Goal: Task Accomplishment & Management: Manage account settings

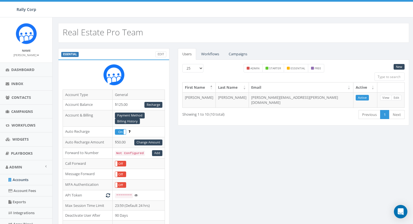
scroll to position [165, 0]
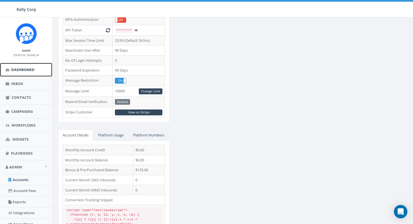
click at [31, 69] on span "Dashboard" at bounding box center [22, 69] width 23 height 5
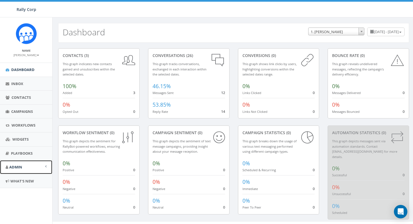
click at [24, 163] on link "Admin" at bounding box center [26, 167] width 52 height 14
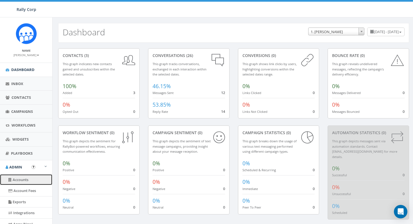
click at [24, 178] on link "Accounts" at bounding box center [26, 179] width 52 height 11
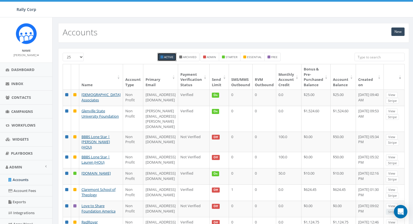
click at [370, 58] on input "search" at bounding box center [379, 57] width 50 height 8
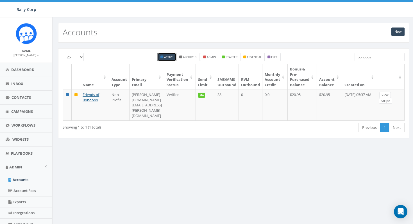
click at [286, 133] on div "25 50 100 Active Archived admin starter essential free bonobos Name Account Typ…" at bounding box center [233, 96] width 359 height 97
click at [377, 55] on input "bonobos" at bounding box center [379, 57] width 50 height 8
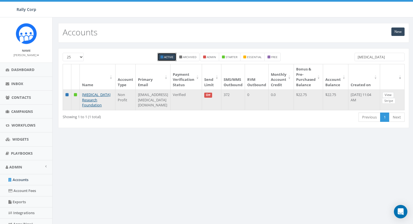
type input "Melanoma"
click at [389, 94] on link "View" at bounding box center [388, 95] width 12 height 6
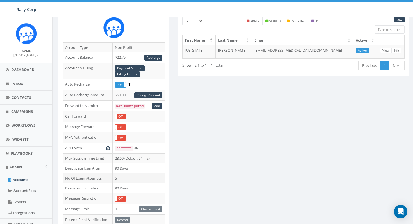
scroll to position [113, 0]
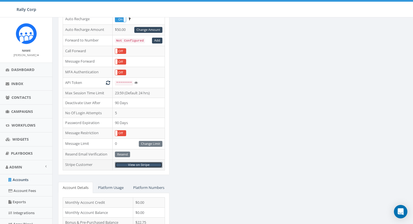
click at [143, 163] on link "View on Stripe" at bounding box center [138, 165] width 47 height 6
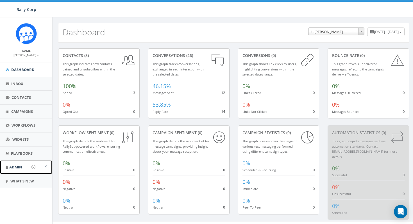
click at [12, 167] on span "Admin" at bounding box center [15, 167] width 13 height 5
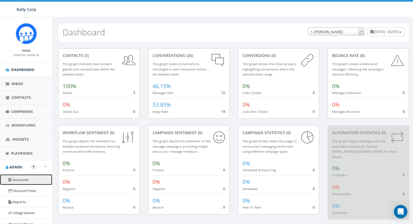
click at [21, 181] on link "Accounts" at bounding box center [26, 179] width 52 height 11
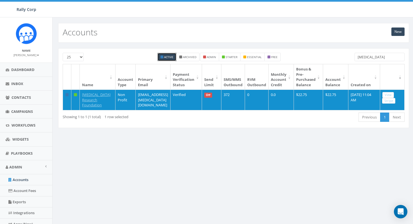
click at [376, 57] on input "Melanoma" at bounding box center [379, 57] width 50 height 8
paste input "Uncharted International"
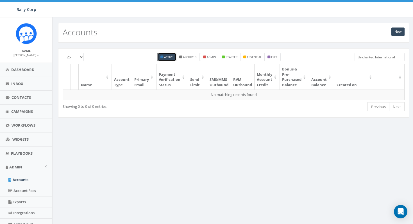
type input "Uncharted International"
click at [187, 57] on small "Archived" at bounding box center [189, 57] width 13 height 4
checkbox input "true"
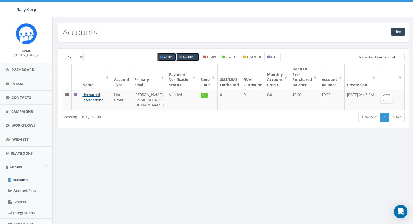
click at [169, 57] on small "Active" at bounding box center [168, 57] width 9 height 4
checkbox input "false"
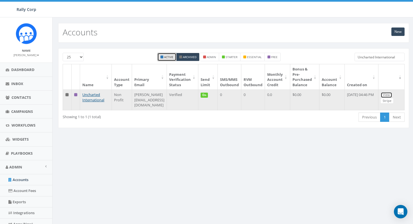
click at [392, 94] on link "View" at bounding box center [387, 95] width 12 height 6
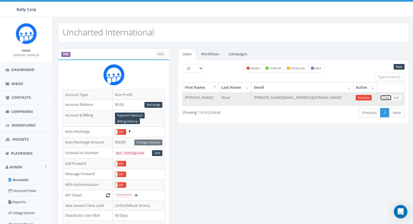
click at [384, 100] on link "View" at bounding box center [386, 98] width 12 height 6
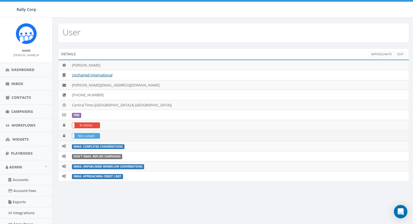
click at [97, 136] on label "Not Locked" at bounding box center [86, 135] width 28 height 5
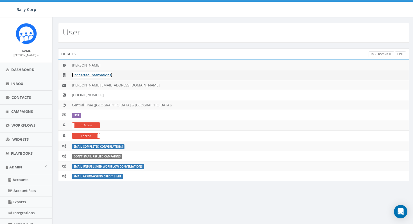
click at [106, 76] on link "Uncharted International" at bounding box center [92, 74] width 40 height 5
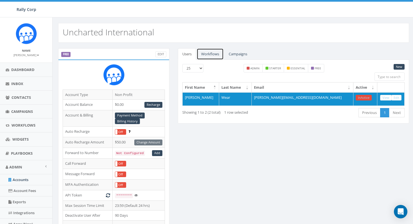
click at [209, 56] on link "Workflows" at bounding box center [210, 54] width 27 height 12
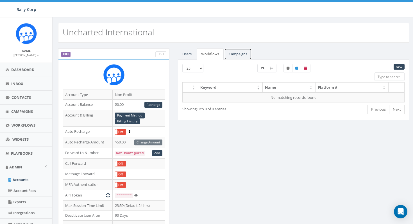
click at [234, 54] on link "Campaigns" at bounding box center [238, 54] width 28 height 12
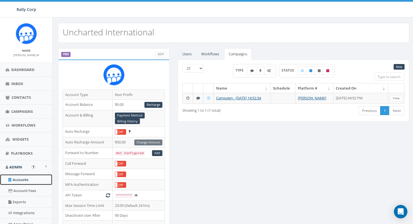
click at [20, 181] on link "Accounts" at bounding box center [26, 179] width 52 height 11
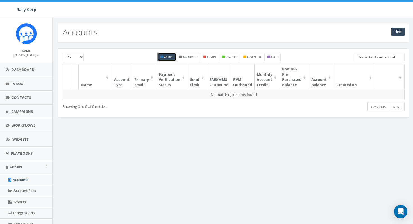
click at [372, 58] on input "Uncharted International" at bounding box center [379, 57] width 50 height 8
paste input "YMCA of [GEOGRAPHIC_DATA]"
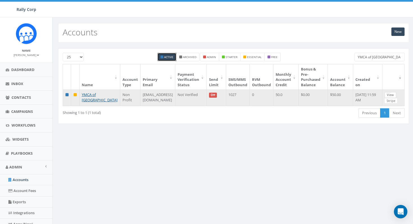
type input "YMCA of [GEOGRAPHIC_DATA]"
click at [391, 96] on link "View" at bounding box center [390, 95] width 12 height 6
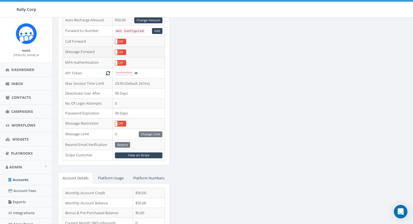
scroll to position [131, 0]
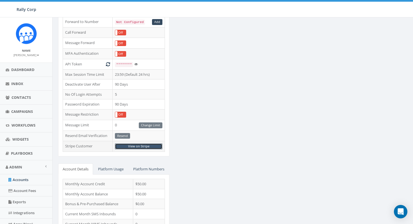
click at [135, 146] on link "View on Stripe" at bounding box center [138, 146] width 47 height 6
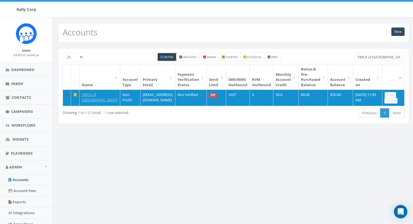
click at [364, 57] on input "YMCA of [GEOGRAPHIC_DATA]" at bounding box center [379, 57] width 50 height 8
click at [364, 57] on input "YMCA of Greater Houston" at bounding box center [379, 57] width 50 height 8
paste input "Project Bread"
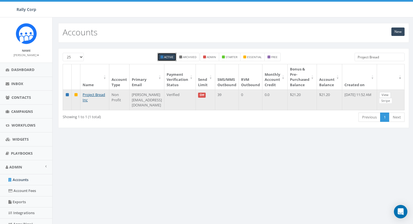
type input "Project Bread"
click at [391, 96] on link "View" at bounding box center [385, 95] width 12 height 6
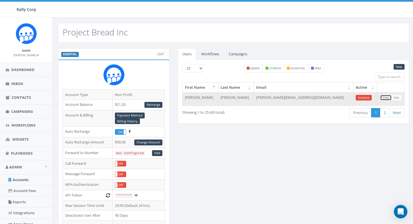
click at [386, 99] on link "View" at bounding box center [386, 98] width 12 height 6
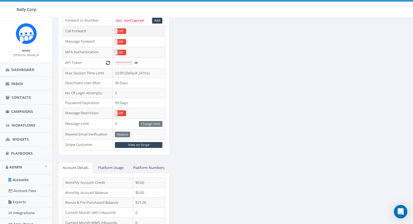
scroll to position [132, 0]
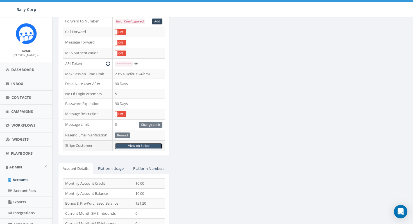
click at [139, 146] on link "View on Stripe" at bounding box center [138, 146] width 47 height 6
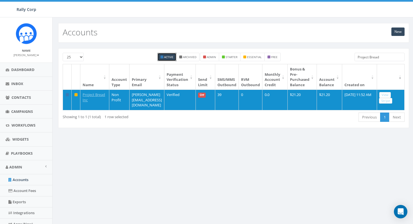
click at [384, 58] on input "Project Bread" at bounding box center [379, 57] width 50 height 8
paste input "ortland Memorial Miss Baptist Church"
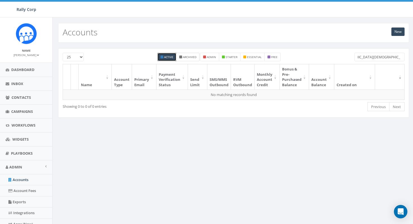
type input "Portland Memorial Miss Baptist Church"
click at [188, 56] on small "Archived" at bounding box center [189, 57] width 13 height 4
checkbox input "true"
click at [164, 57] on small "Active" at bounding box center [168, 57] width 9 height 4
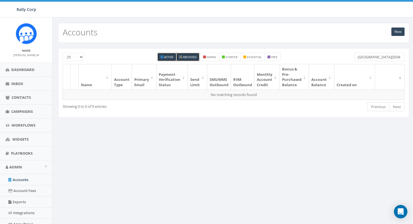
checkbox input "false"
click at [374, 58] on input "Portland Memorial Miss Baptist Church" at bounding box center [379, 57] width 50 height 8
drag, startPoint x: 372, startPoint y: 58, endPoint x: 405, endPoint y: 58, distance: 34.0
click at [405, 58] on div "Portland Memorial Miss Baptist Church" at bounding box center [379, 58] width 58 height 10
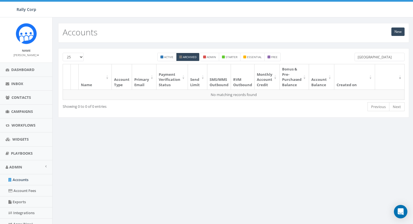
scroll to position [0, 0]
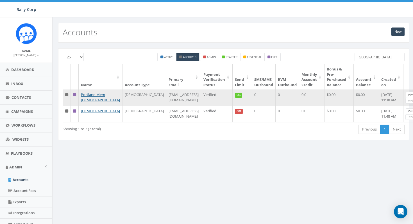
type input "Portland"
click at [405, 95] on link "View" at bounding box center [411, 95] width 12 height 6
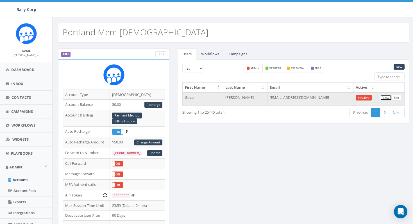
click at [386, 98] on link "View" at bounding box center [386, 98] width 12 height 6
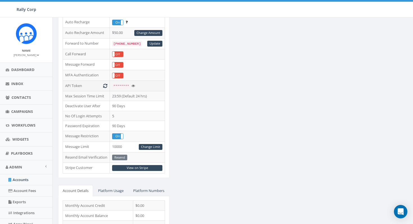
scroll to position [110, 0]
click at [137, 167] on link "View on Stripe" at bounding box center [137, 168] width 50 height 6
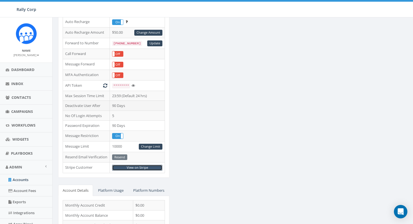
scroll to position [0, 0]
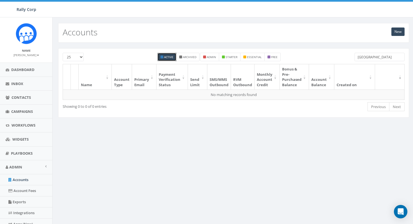
click at [373, 57] on input "Portland" at bounding box center [379, 57] width 50 height 8
paste input "[GEOGRAPHIC_DATA] Conservancy"
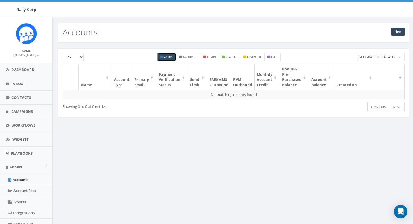
type input "[GEOGRAPHIC_DATA] Conservancy"
click at [177, 55] on label "Archived" at bounding box center [187, 57] width 23 height 8
click at [168, 58] on small "Active" at bounding box center [168, 57] width 9 height 4
click at [192, 57] on small "Archived" at bounding box center [189, 57] width 13 height 4
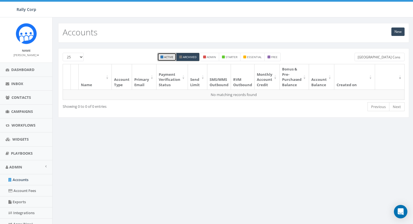
checkbox input "false"
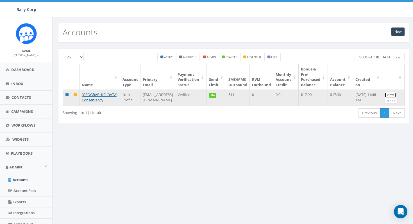
click at [392, 95] on link "View" at bounding box center [390, 95] width 12 height 6
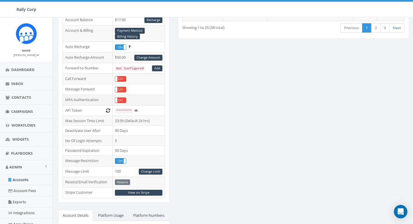
scroll to position [90, 0]
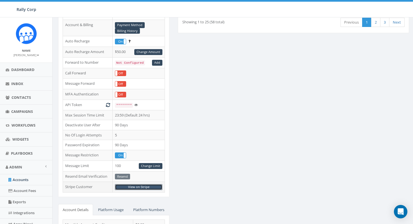
click at [142, 187] on link "View on Stripe" at bounding box center [138, 187] width 47 height 6
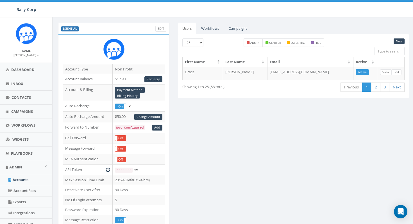
scroll to position [33, 0]
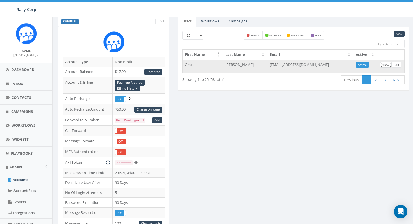
click at [384, 64] on link "View" at bounding box center [386, 65] width 12 height 6
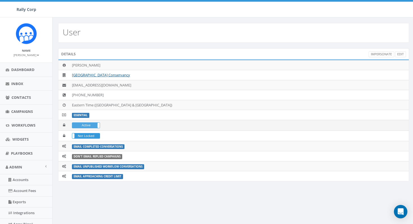
click at [96, 125] on label "Active" at bounding box center [86, 125] width 28 height 5
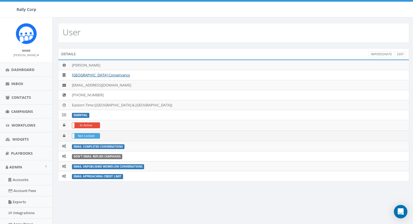
click at [96, 135] on label "Not Locked" at bounding box center [86, 135] width 28 height 5
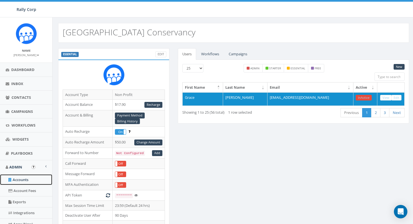
click at [25, 181] on link "Accounts" at bounding box center [26, 179] width 52 height 11
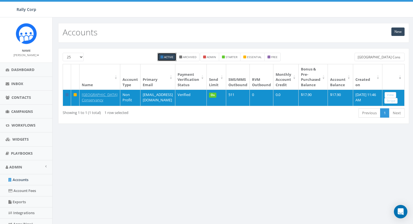
click at [379, 58] on input "[GEOGRAPHIC_DATA] Conservancy" at bounding box center [379, 57] width 50 height 8
paste input "10 Can, Inc."
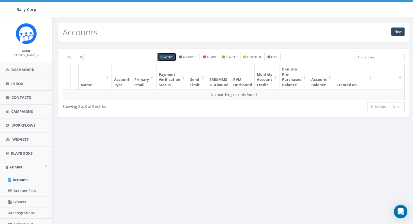
type input "10 Can, Inc."
click at [190, 55] on label "Archived" at bounding box center [187, 57] width 23 height 8
checkbox input "true"
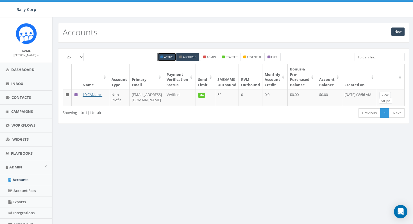
click at [166, 57] on small "Active" at bounding box center [168, 57] width 9 height 4
checkbox input "false"
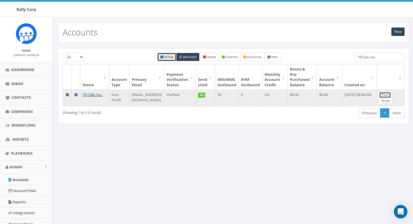
click at [391, 97] on link "View" at bounding box center [385, 95] width 12 height 6
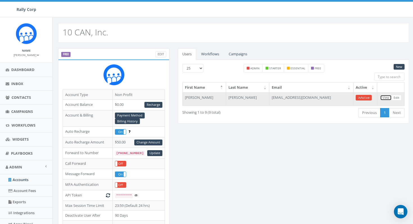
click at [384, 98] on link "View" at bounding box center [386, 98] width 12 height 6
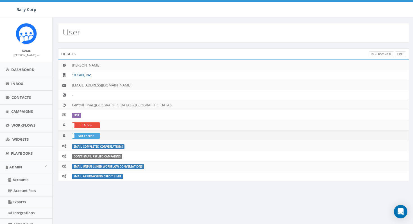
click at [98, 136] on label "Not Locked" at bounding box center [86, 135] width 28 height 5
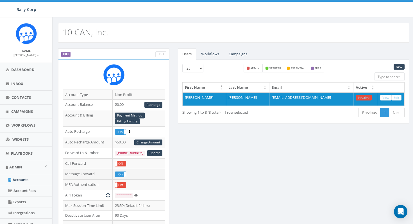
scroll to position [113, 0]
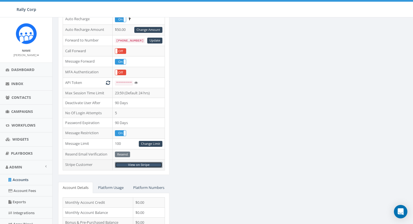
click at [142, 166] on link "View on Stripe" at bounding box center [138, 165] width 47 height 6
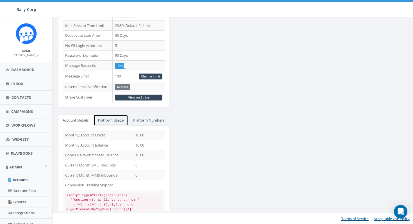
click at [120, 115] on link "Platform Usage" at bounding box center [111, 121] width 35 height 12
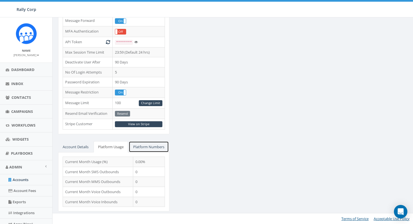
click at [129, 149] on link "Platform Numbers" at bounding box center [149, 147] width 40 height 12
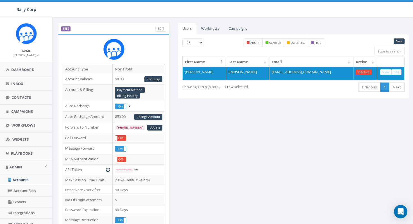
scroll to position [0, 0]
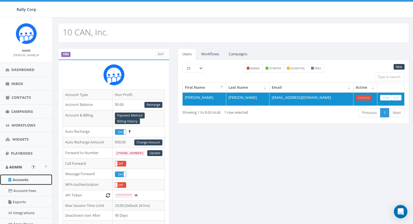
click at [25, 177] on link "Accounts" at bounding box center [26, 179] width 52 height 11
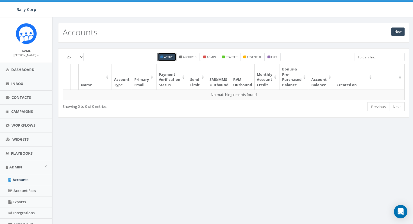
click at [383, 56] on input "10 Can, Inc." at bounding box center [379, 57] width 50 height 8
paste input "[DEMOGRAPHIC_DATA]"
type input "[DEMOGRAPHIC_DATA]"
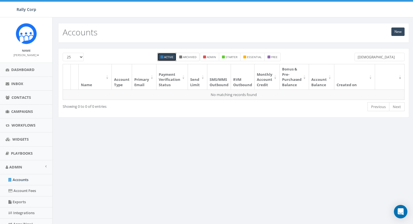
click at [184, 54] on label "Archived" at bounding box center [187, 57] width 23 height 8
checkbox input "true"
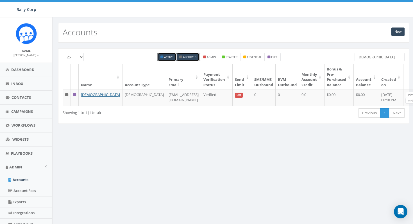
click at [167, 56] on small "Active" at bounding box center [168, 57] width 9 height 4
checkbox input "false"
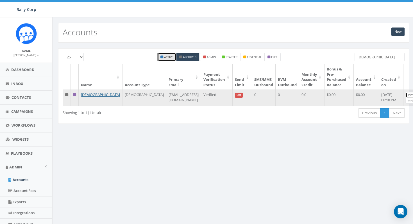
click at [405, 95] on link "View" at bounding box center [411, 95] width 12 height 6
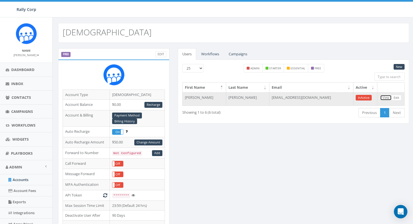
click at [387, 98] on link "View" at bounding box center [386, 98] width 12 height 6
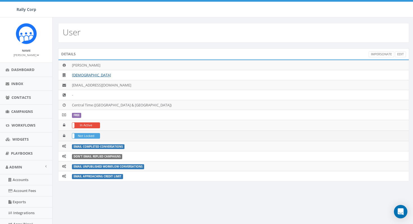
click at [86, 135] on label "Not Locked" at bounding box center [86, 135] width 28 height 5
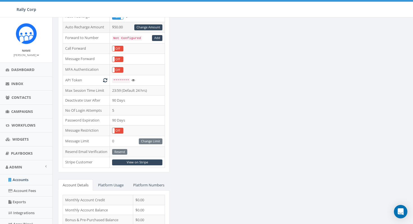
scroll to position [122, 0]
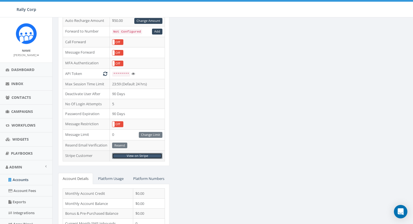
click at [142, 156] on link "View on Stripe" at bounding box center [137, 156] width 50 height 6
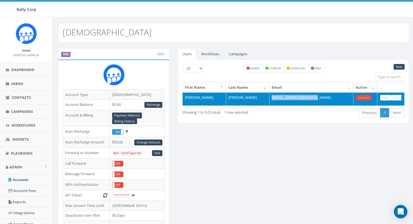
drag, startPoint x: 325, startPoint y: 97, endPoint x: 278, endPoint y: 98, distance: 47.5
click at [278, 98] on td "donnajmosier@gmail.com" at bounding box center [311, 98] width 84 height 13
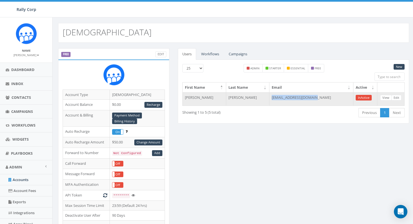
copy td "donnajmosier@gmail.com"
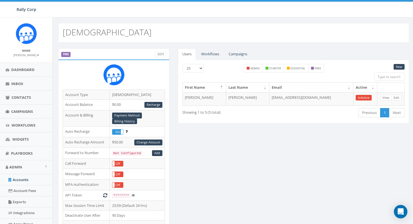
click at [267, 117] on div "Showing 1 to 5 (5 total) First Previous 1 Next Last" at bounding box center [293, 114] width 231 height 12
click at [25, 181] on link "Accounts" at bounding box center [26, 179] width 52 height 11
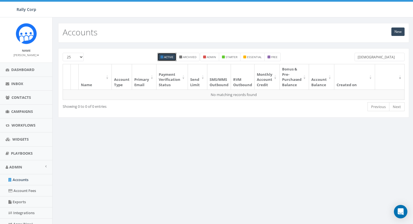
click at [398, 56] on input "[DEMOGRAPHIC_DATA]" at bounding box center [379, 57] width 50 height 8
paste input "Thrive-Global"
type input "Thrive-Global"
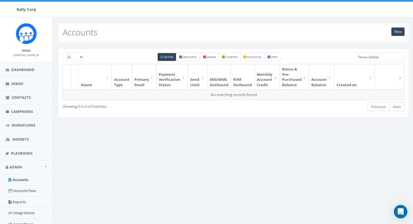
click at [185, 58] on small "Archived" at bounding box center [189, 57] width 13 height 4
checkbox input "true"
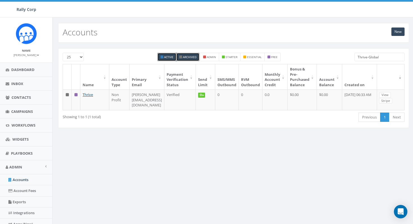
click at [167, 59] on label "Active" at bounding box center [166, 57] width 19 height 8
checkbox input "false"
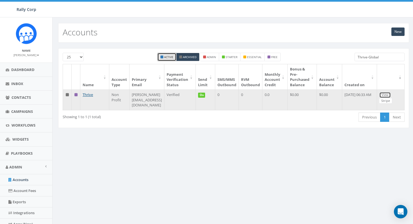
click at [382, 95] on link "View" at bounding box center [385, 95] width 12 height 6
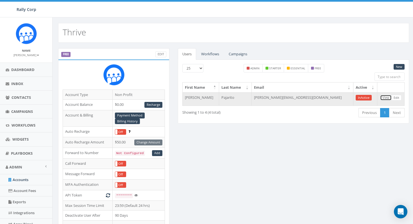
click at [387, 98] on link "View" at bounding box center [386, 98] width 12 height 6
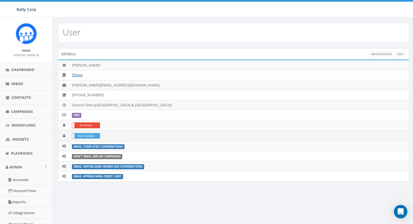
click at [97, 136] on label "Not Locked" at bounding box center [86, 135] width 28 height 5
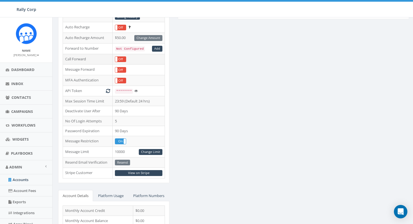
scroll to position [112, 0]
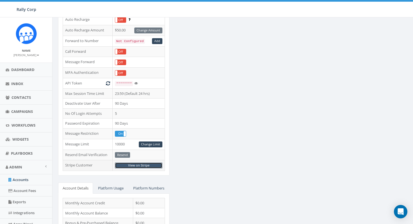
click at [136, 166] on link "View on Stripe" at bounding box center [138, 166] width 47 height 6
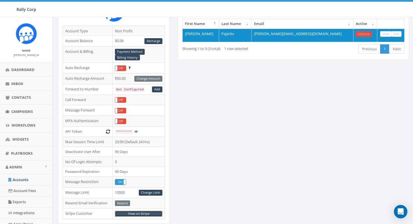
scroll to position [60, 0]
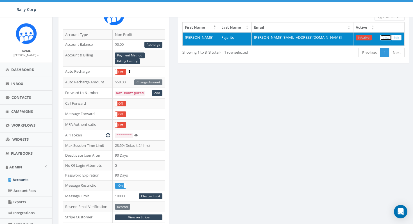
click at [384, 38] on link "View" at bounding box center [386, 38] width 12 height 6
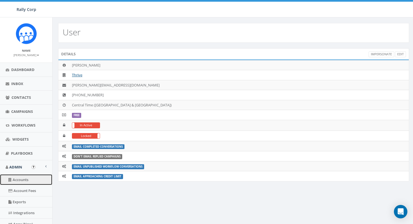
click at [29, 177] on link "Accounts" at bounding box center [26, 179] width 52 height 11
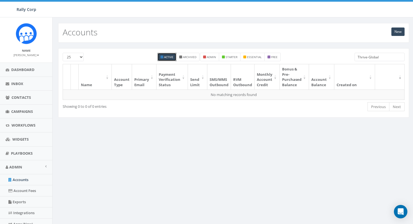
click at [381, 57] on input "Thrive-Global" at bounding box center [379, 57] width 50 height 8
paste input "RWJBH Rahway (Trinitas Foundation)"
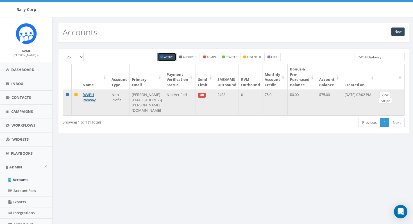
type input "RWJBH Rahway"
click at [388, 95] on link "View" at bounding box center [385, 95] width 12 height 6
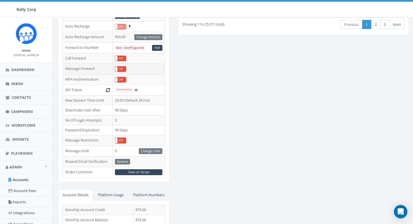
scroll to position [106, 0]
click at [145, 172] on link "View on Stripe" at bounding box center [138, 172] width 47 height 6
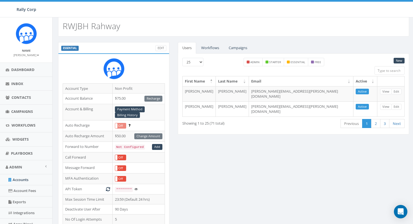
scroll to position [0, 0]
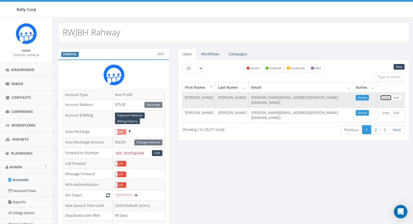
click at [383, 97] on link "View" at bounding box center [386, 98] width 12 height 6
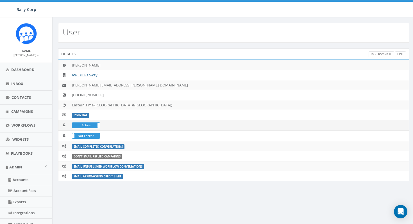
click at [98, 124] on span at bounding box center [99, 125] width 4 height 5
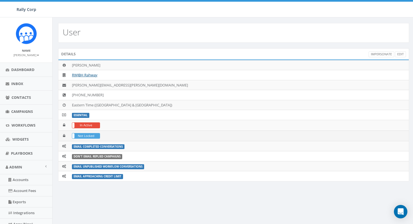
click at [97, 136] on label "Not Locked" at bounding box center [86, 135] width 28 height 5
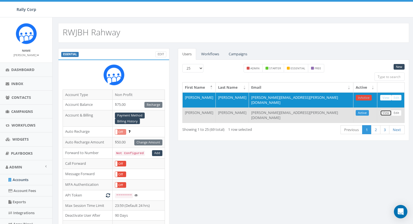
click at [386, 111] on link "View" at bounding box center [386, 113] width 12 height 6
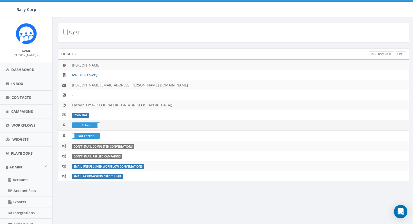
click at [98, 124] on span at bounding box center [99, 125] width 4 height 5
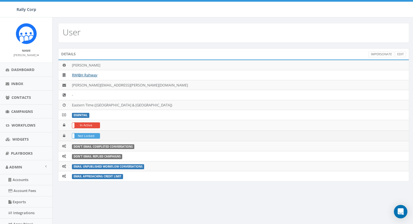
click at [97, 136] on label "Not Locked" at bounding box center [86, 135] width 28 height 5
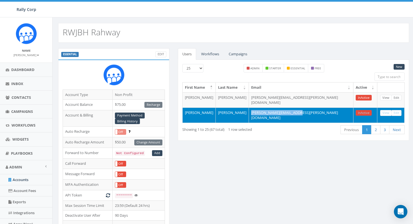
drag, startPoint x: 322, startPoint y: 111, endPoint x: 276, endPoint y: 112, distance: 46.3
click at [276, 112] on td "[PERSON_NAME][EMAIL_ADDRESS][PERSON_NAME][DOMAIN_NAME]" at bounding box center [301, 115] width 104 height 15
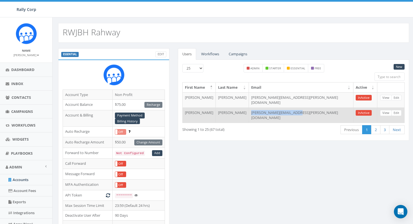
copy td "[PERSON_NAME][EMAIL_ADDRESS][PERSON_NAME][DOMAIN_NAME]"
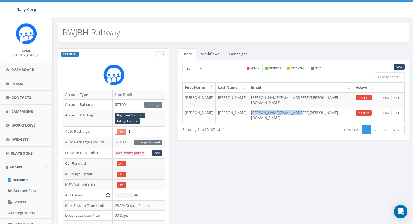
scroll to position [111, 0]
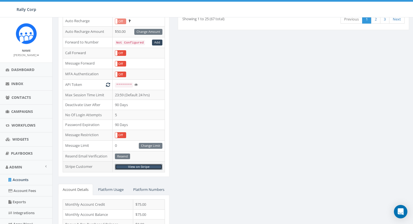
click at [147, 168] on link "View on Stripe" at bounding box center [138, 167] width 47 height 6
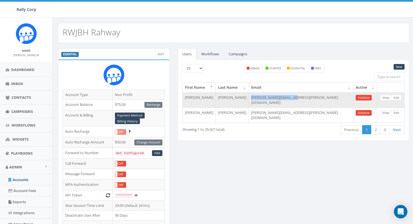
drag, startPoint x: 319, startPoint y: 97, endPoint x: 276, endPoint y: 97, distance: 42.7
click at [276, 97] on td "[PERSON_NAME][EMAIL_ADDRESS][PERSON_NAME][DOMAIN_NAME]" at bounding box center [301, 99] width 104 height 15
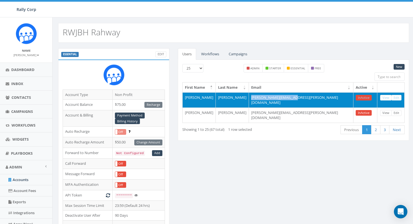
copy td "[PERSON_NAME][EMAIL_ADDRESS][PERSON_NAME][DOMAIN_NAME]"
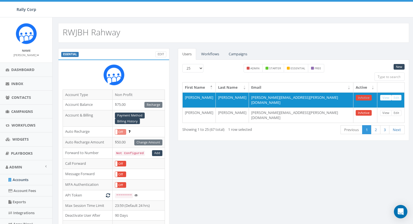
click at [300, 33] on div "RWJBH Rahway" at bounding box center [233, 33] width 351 height 20
click at [339, 46] on div "ESSENTIAL Edit Account Type Non Profit Account Balance $75.00 Recharge Account …" at bounding box center [234, 223] width 362 height 361
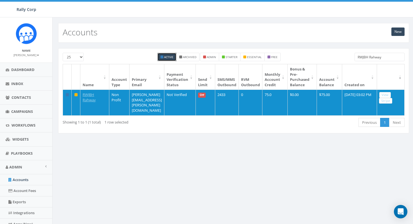
click at [385, 58] on input "RWJBH Rahway" at bounding box center [379, 57] width 50 height 8
paste input "Journey Home"
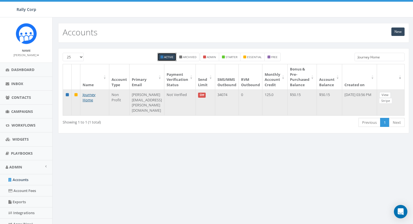
type input "Journey Home"
click at [391, 97] on link "View" at bounding box center [385, 95] width 12 height 6
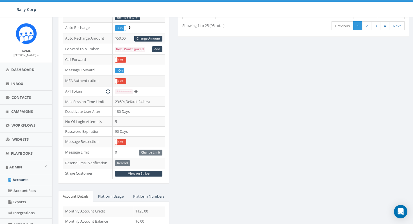
scroll to position [191, 0]
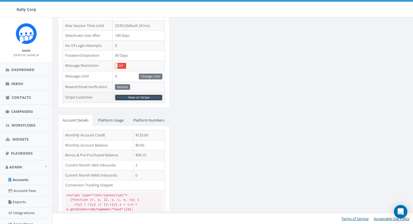
click at [149, 95] on link "View on Stripe" at bounding box center [138, 98] width 47 height 6
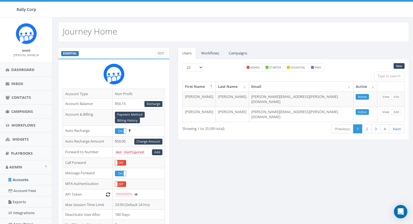
scroll to position [0, 0]
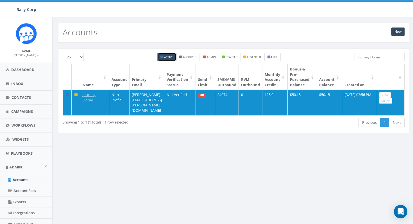
click at [388, 59] on input "Journey Home" at bounding box center [379, 57] width 50 height 8
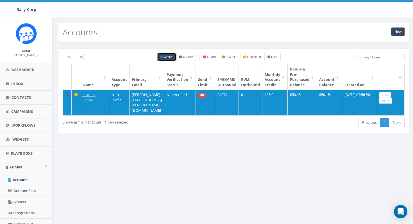
click at [388, 59] on input "Journey Home" at bounding box center [379, 57] width 50 height 8
paste input "United Way of [GEOGRAPHIC_DATA][US_STATE]"
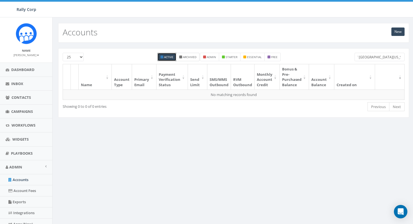
type input "United Way of [GEOGRAPHIC_DATA][US_STATE]"
click at [194, 58] on small "Archived" at bounding box center [189, 57] width 13 height 4
checkbox input "true"
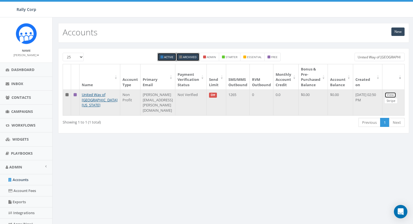
click at [389, 95] on link "View" at bounding box center [390, 95] width 12 height 6
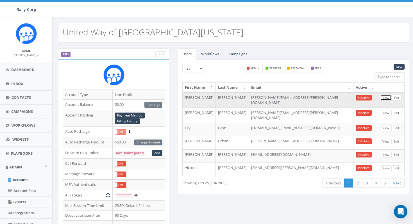
click at [388, 97] on link "View" at bounding box center [386, 98] width 12 height 6
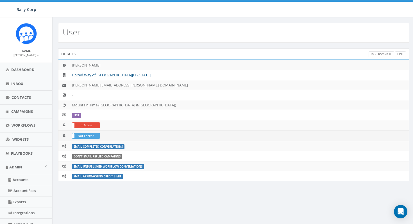
click at [97, 136] on label "Not Locked" at bounding box center [86, 135] width 28 height 5
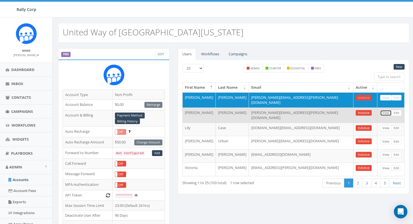
click at [384, 111] on link "View" at bounding box center [386, 113] width 12 height 6
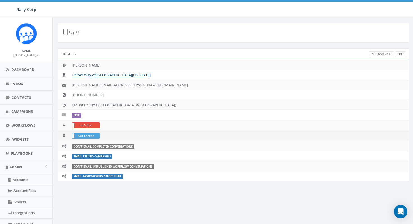
click at [96, 136] on label "Not Locked" at bounding box center [86, 135] width 28 height 5
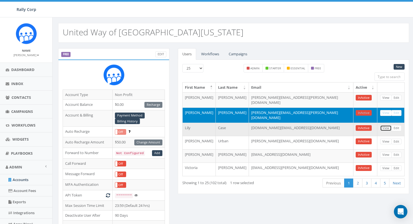
click at [388, 125] on link "View" at bounding box center [386, 128] width 12 height 6
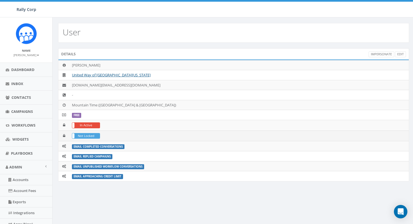
click at [98, 137] on label "Not Locked" at bounding box center [86, 135] width 28 height 5
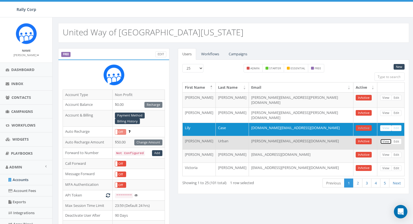
click at [384, 139] on link "View" at bounding box center [386, 142] width 12 height 6
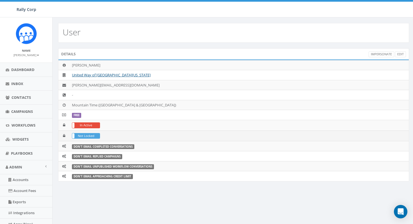
click at [96, 137] on label "Not Locked" at bounding box center [86, 135] width 28 height 5
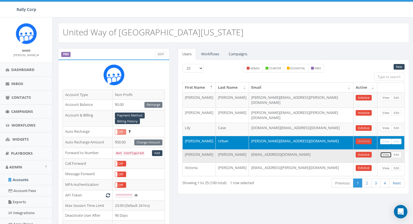
click at [386, 152] on link "View" at bounding box center [386, 155] width 12 height 6
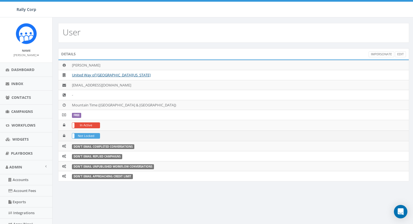
click at [97, 136] on label "Not Locked" at bounding box center [86, 135] width 28 height 5
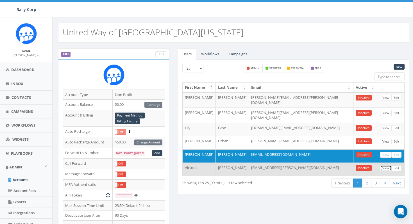
click at [386, 165] on link "View" at bounding box center [386, 168] width 12 height 6
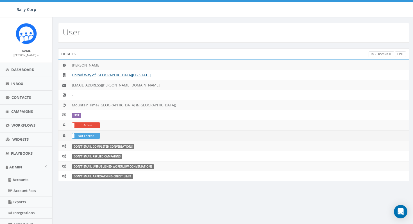
click at [98, 135] on label "Not Locked" at bounding box center [86, 135] width 28 height 5
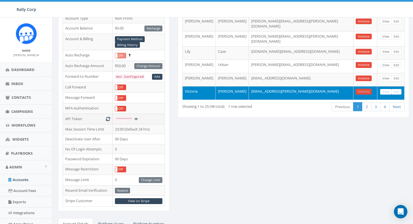
scroll to position [79, 0]
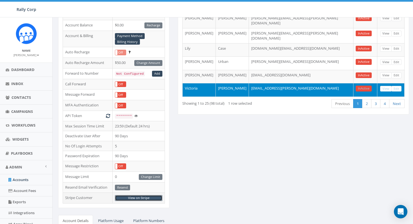
click at [146, 197] on link "View on Stripe" at bounding box center [138, 198] width 47 height 6
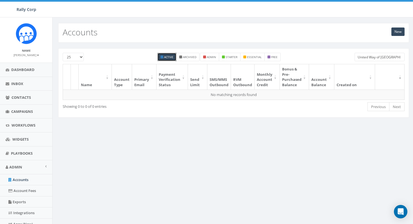
click at [378, 57] on input "United Way of [GEOGRAPHIC_DATA][US_STATE]" at bounding box center [379, 57] width 50 height 8
paste input "Houston Humane Society"
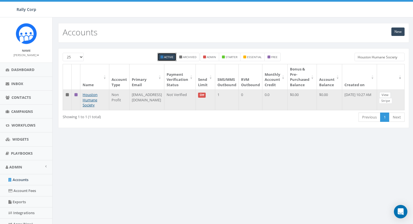
type input "Houston Humane Society"
click at [386, 95] on link "View" at bounding box center [385, 95] width 12 height 6
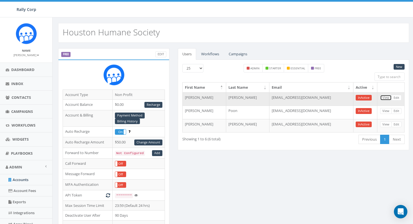
click at [386, 99] on link "View" at bounding box center [386, 98] width 12 height 6
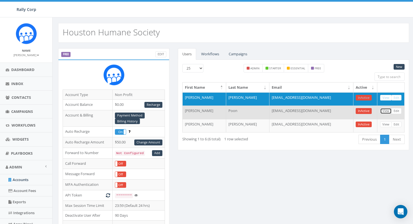
click at [382, 112] on link "View" at bounding box center [386, 111] width 12 height 6
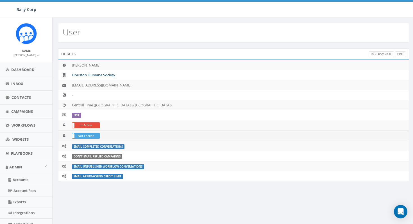
click at [98, 134] on label "Not Locked" at bounding box center [86, 135] width 28 height 5
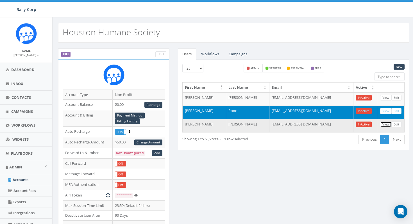
click at [385, 126] on link "View" at bounding box center [386, 125] width 12 height 6
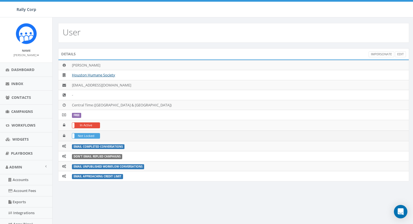
click at [97, 138] on label "Not Locked" at bounding box center [86, 135] width 28 height 5
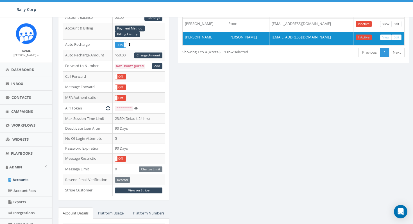
scroll to position [87, 0]
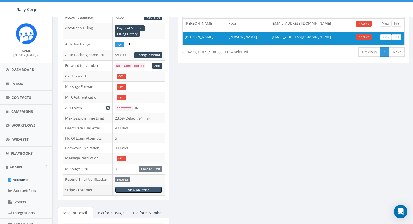
click at [138, 191] on link "View on Stripe" at bounding box center [138, 190] width 47 height 6
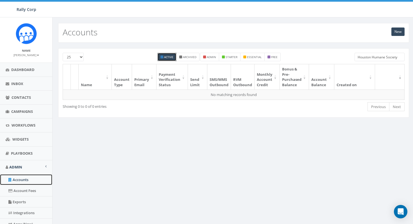
click at [24, 179] on link "Accounts" at bounding box center [26, 179] width 52 height 11
click at [396, 58] on input "Houston Humane Society" at bounding box center [379, 57] width 50 height 8
paste input "CareNet"
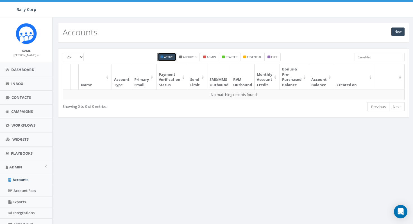
type input "CareNet"
click at [195, 57] on small "Archived" at bounding box center [189, 57] width 13 height 4
checkbox input "true"
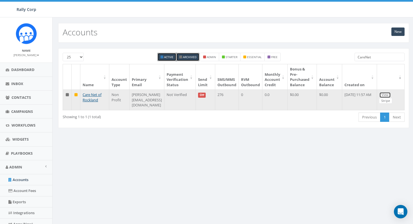
click at [389, 96] on link "View" at bounding box center [385, 95] width 12 height 6
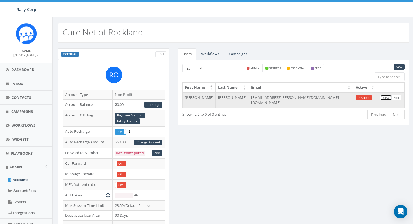
click at [387, 97] on link "View" at bounding box center [386, 98] width 12 height 6
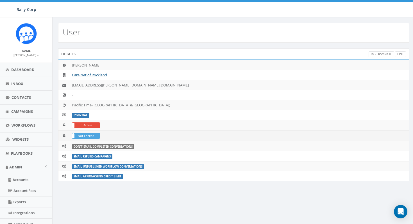
click at [91, 135] on label "Not Locked" at bounding box center [86, 135] width 28 height 5
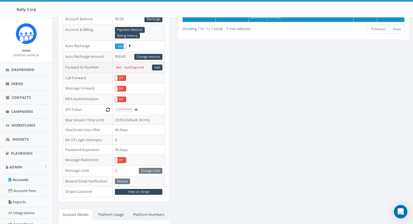
scroll to position [191, 0]
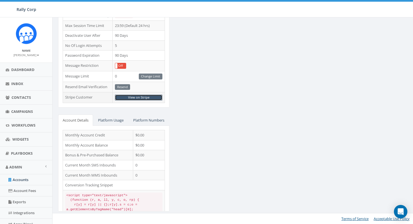
click at [146, 95] on link "View on Stripe" at bounding box center [138, 98] width 47 height 6
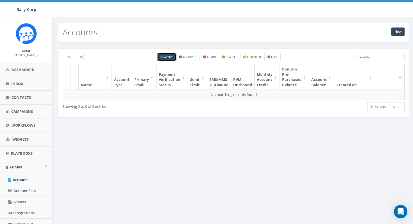
click at [365, 58] on input "CareNet" at bounding box center [379, 57] width 50 height 8
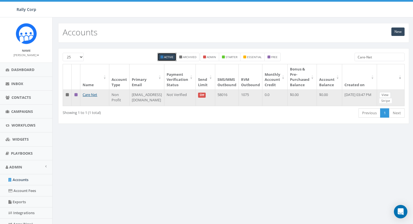
type input "Care-Net"
click at [382, 94] on link "View" at bounding box center [385, 95] width 12 height 6
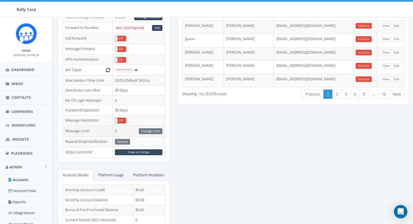
scroll to position [130, 0]
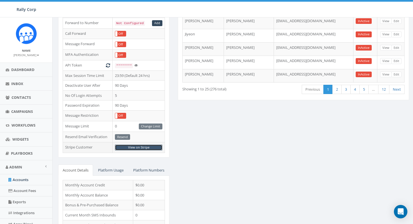
click at [143, 147] on link "View on Stripe" at bounding box center [138, 148] width 47 height 6
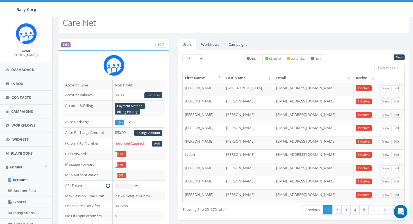
scroll to position [0, 0]
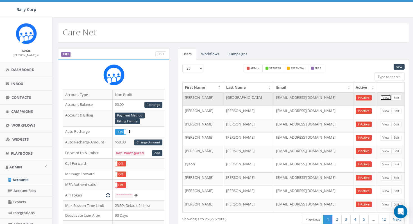
click at [384, 98] on link "View" at bounding box center [386, 98] width 12 height 6
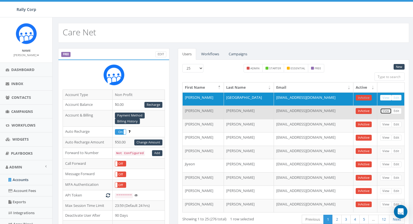
click at [386, 110] on link "View" at bounding box center [386, 111] width 12 height 6
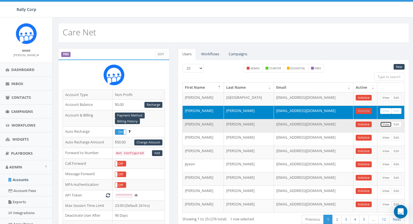
click at [384, 124] on link "View" at bounding box center [386, 125] width 12 height 6
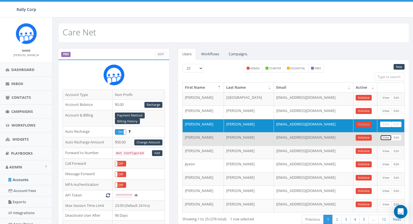
click at [386, 136] on link "View" at bounding box center [386, 138] width 12 height 6
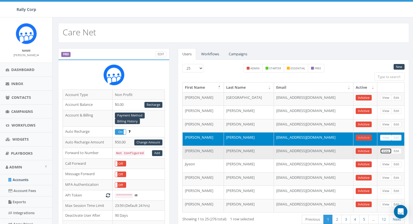
click at [387, 151] on link "View" at bounding box center [386, 151] width 12 height 6
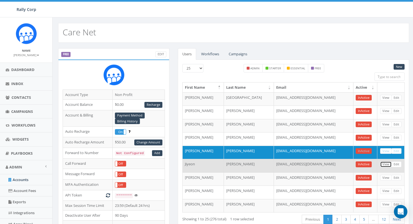
click at [385, 163] on link "View" at bounding box center [386, 164] width 12 height 6
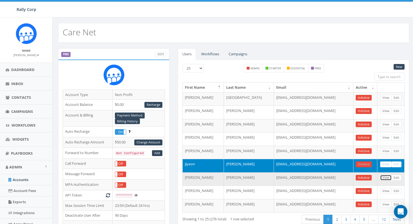
click at [384, 178] on link "View" at bounding box center [386, 178] width 12 height 6
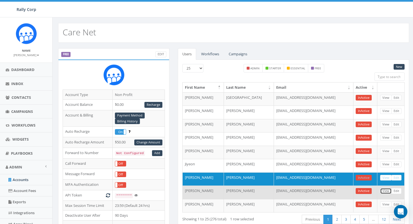
click at [386, 192] on link "View" at bounding box center [386, 191] width 12 height 6
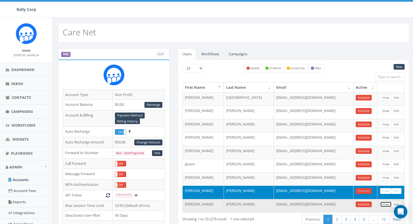
click at [386, 204] on link "View" at bounding box center [386, 205] width 12 height 6
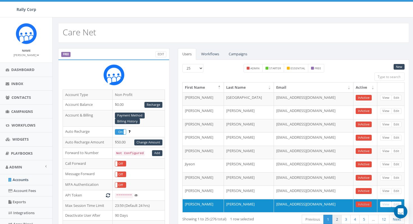
scroll to position [45, 0]
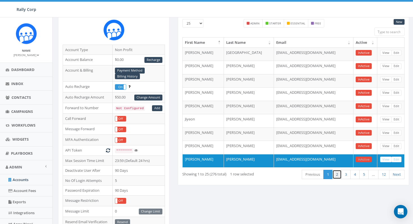
click at [335, 175] on link "2" at bounding box center [336, 174] width 9 height 9
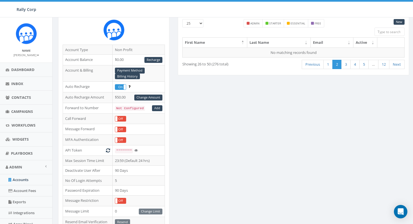
scroll to position [0, 0]
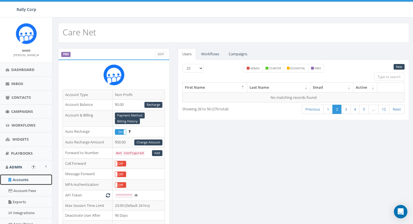
click at [25, 179] on link "Accounts" at bounding box center [26, 179] width 52 height 11
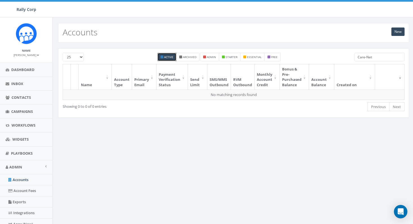
click at [377, 60] on input "Care-Net" at bounding box center [379, 57] width 50 height 8
paste input "NorCal Golf 4 Charity"
type input "NorCal Golf 4 Charity"
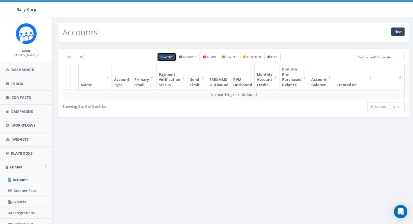
click at [190, 58] on small "Archived" at bounding box center [189, 57] width 13 height 4
checkbox input "true"
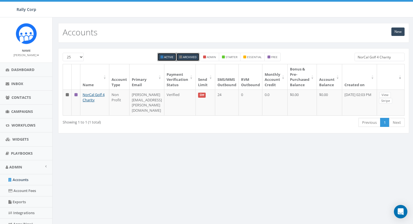
click at [166, 57] on small "Active" at bounding box center [168, 57] width 9 height 4
checkbox input "false"
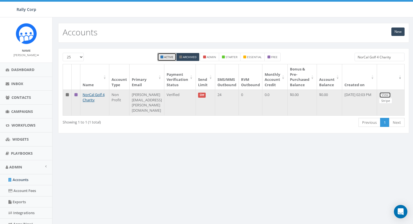
click at [391, 94] on link "View" at bounding box center [385, 95] width 12 height 6
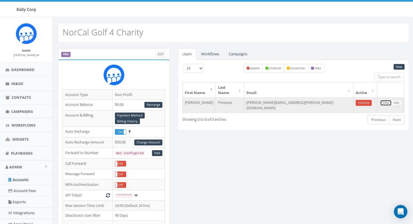
click at [384, 100] on link "View" at bounding box center [386, 103] width 12 height 6
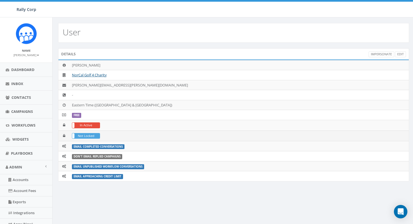
click at [88, 136] on label "Not Locked" at bounding box center [86, 135] width 28 height 5
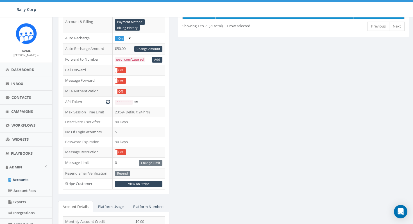
scroll to position [191, 0]
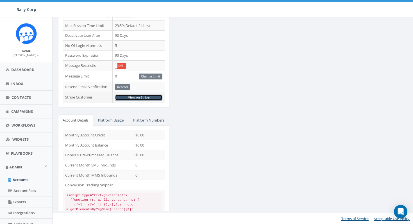
click at [142, 95] on link "View on Stripe" at bounding box center [138, 98] width 47 height 6
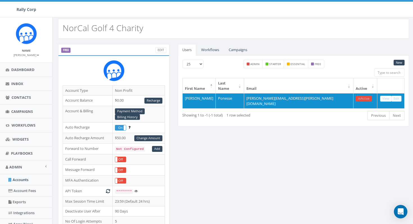
scroll to position [0, 0]
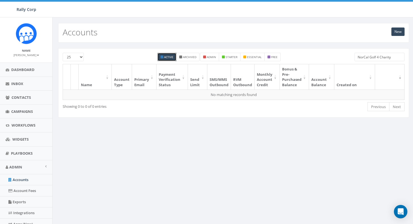
click at [391, 58] on input "NorCal Golf 4 Charity" at bounding box center [379, 57] width 50 height 8
paste input "Young Storytellers"
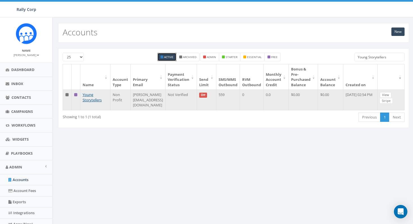
type input "Young Storytellers"
click at [391, 95] on link "View" at bounding box center [386, 95] width 12 height 6
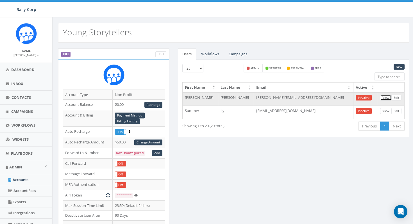
click at [386, 99] on link "View" at bounding box center [386, 98] width 12 height 6
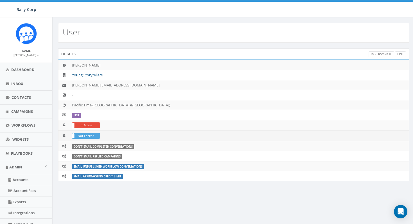
click at [94, 136] on label "Not Locked" at bounding box center [86, 135] width 28 height 5
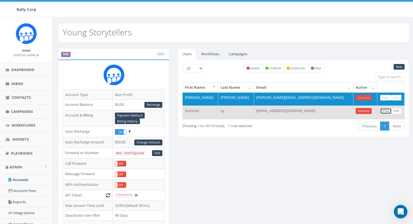
click at [387, 111] on link "View" at bounding box center [386, 111] width 12 height 6
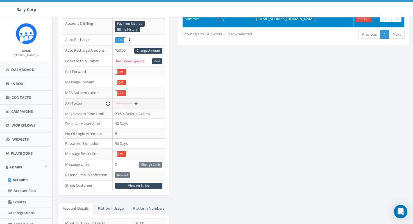
scroll to position [101, 0]
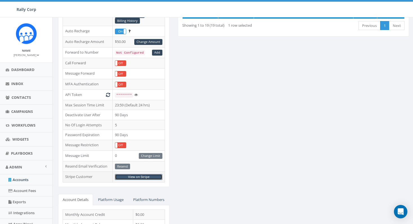
click at [140, 177] on link "View on Stripe" at bounding box center [138, 177] width 47 height 6
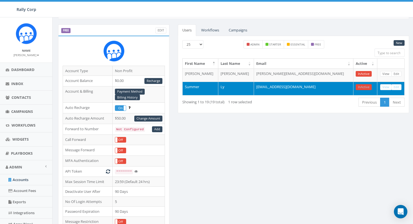
scroll to position [0, 0]
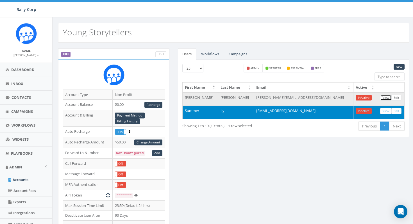
click at [383, 95] on link "View" at bounding box center [386, 98] width 12 height 6
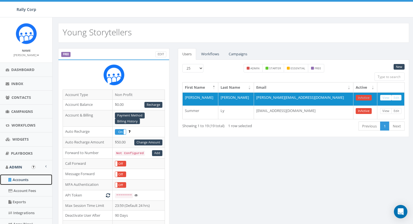
click at [26, 181] on link "Accounts" at bounding box center [26, 179] width 52 height 11
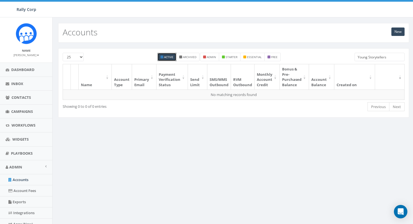
click at [390, 55] on input "Young Storytellers" at bounding box center [379, 57] width 50 height 8
paste input "Hero Hunt"
type input "Hero [PERSON_NAME]"
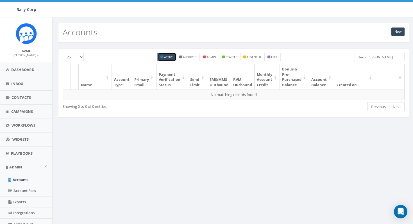
click at [188, 55] on small "Archived" at bounding box center [189, 57] width 13 height 4
checkbox input "true"
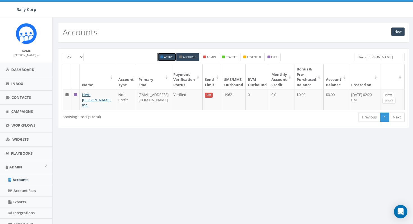
click at [169, 56] on small "Active" at bounding box center [168, 57] width 9 height 4
checkbox input "false"
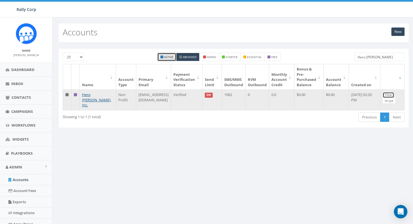
click at [387, 95] on link "View" at bounding box center [388, 95] width 12 height 6
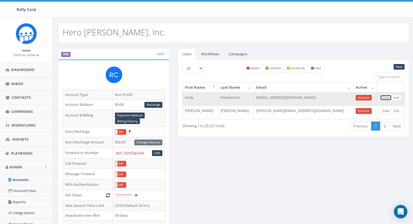
click at [388, 99] on link "View" at bounding box center [386, 98] width 12 height 6
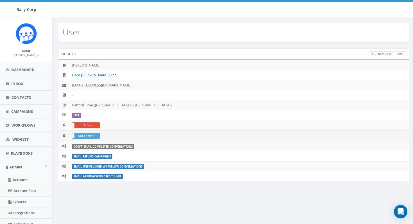
click at [95, 136] on label "Not Locked" at bounding box center [86, 135] width 28 height 5
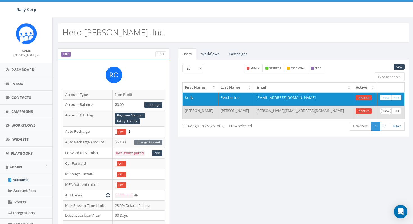
click at [387, 111] on link "View" at bounding box center [386, 111] width 12 height 6
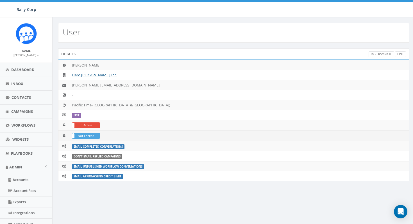
click at [99, 137] on label "Not Locked" at bounding box center [86, 135] width 28 height 5
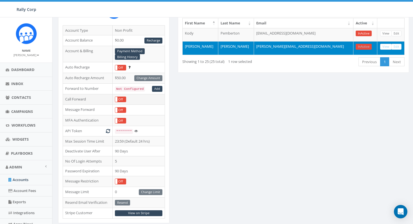
scroll to position [110, 0]
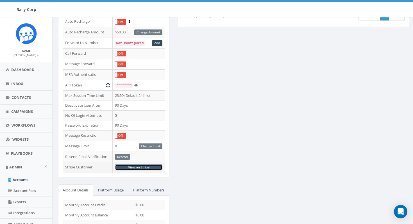
click at [130, 168] on link "View on Stripe" at bounding box center [138, 168] width 47 height 6
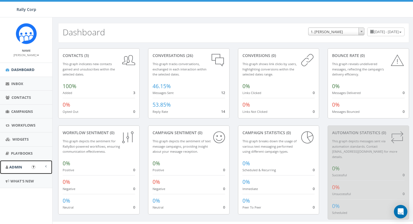
click at [22, 169] on span "Admin" at bounding box center [15, 167] width 13 height 5
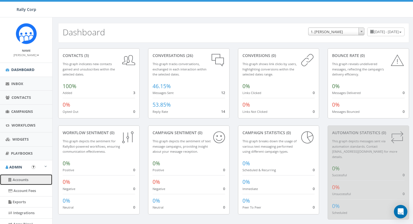
click at [22, 179] on link "Accounts" at bounding box center [26, 179] width 52 height 11
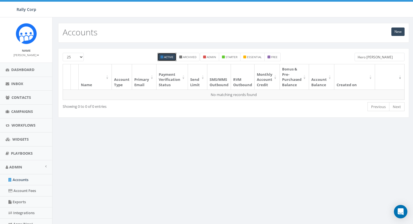
click at [381, 57] on input "Hero [PERSON_NAME]" at bounding box center [379, 57] width 50 height 8
paste input "Baltimore Symphony Orchestra"
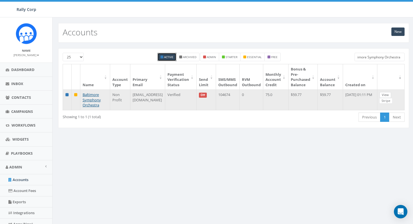
type input "Baltimore Symphony Orchestra"
click at [389, 96] on link "View" at bounding box center [385, 95] width 12 height 6
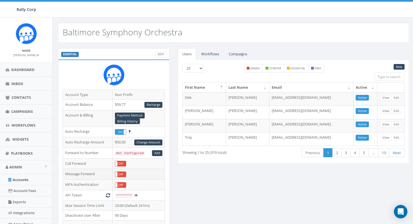
scroll to position [63, 0]
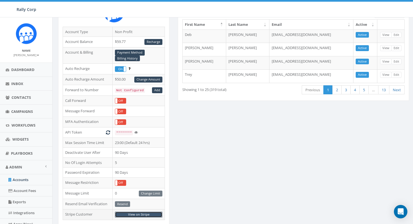
click at [147, 213] on link "View on Stripe" at bounding box center [138, 215] width 47 height 6
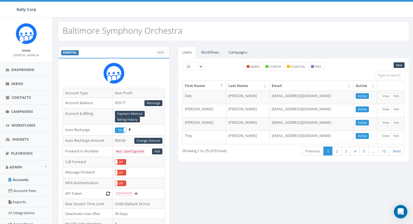
scroll to position [0, 0]
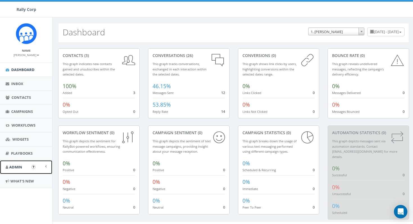
click at [23, 166] on link "Admin" at bounding box center [26, 167] width 52 height 14
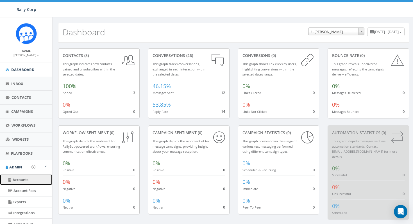
click at [27, 179] on link "Accounts" at bounding box center [26, 179] width 52 height 11
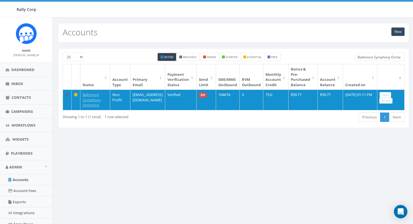
click at [386, 56] on input "Baltimore Symphony Orchestra" at bounding box center [379, 57] width 50 height 8
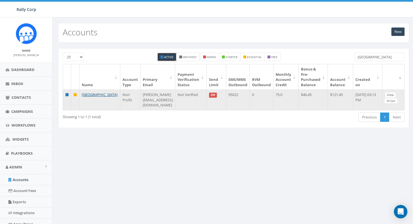
type input "[GEOGRAPHIC_DATA]"
click at [393, 96] on link "View" at bounding box center [390, 95] width 12 height 6
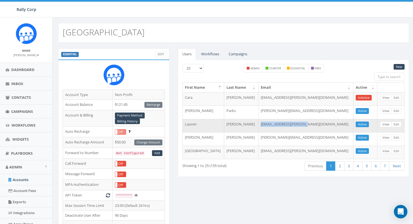
drag, startPoint x: 273, startPoint y: 124, endPoint x: 321, endPoint y: 124, distance: 48.3
click at [321, 124] on td "[EMAIL_ADDRESS][PERSON_NAME][DOMAIN_NAME]" at bounding box center [305, 125] width 95 height 13
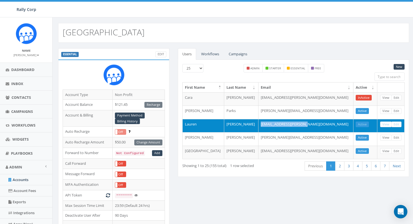
copy td "[EMAIL_ADDRESS][PERSON_NAME][DOMAIN_NAME]"
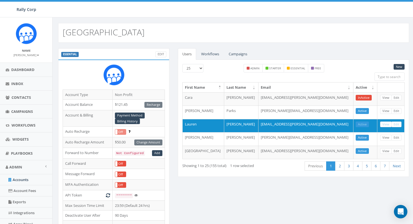
click at [266, 191] on div "ESSENTIAL Edit Account Type Non Profit Account Balance $121.45 Recharge Account…" at bounding box center [233, 223] width 359 height 350
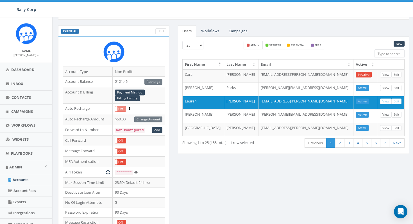
scroll to position [17, 0]
